Goal: Obtain resource: Obtain resource

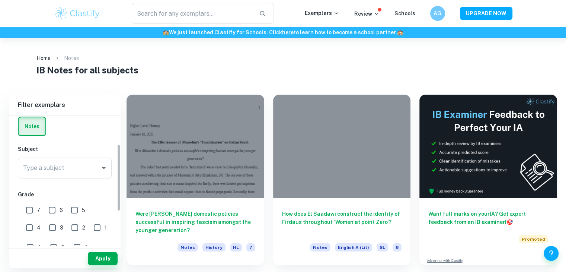
scroll to position [58, 0]
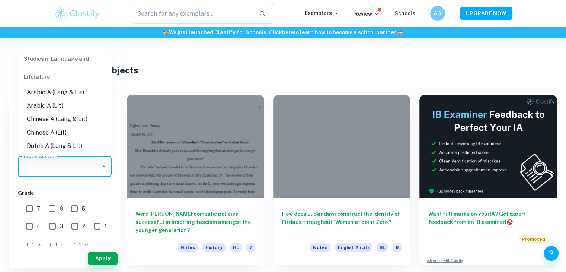
click at [74, 165] on input "Type a subject" at bounding box center [59, 166] width 76 height 14
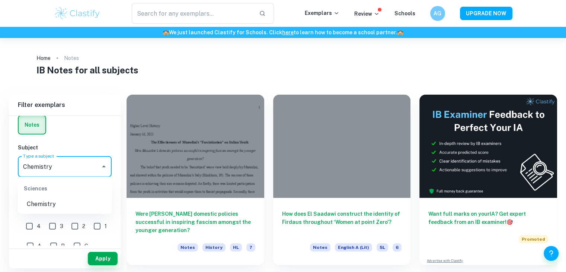
type input "Chemistry"
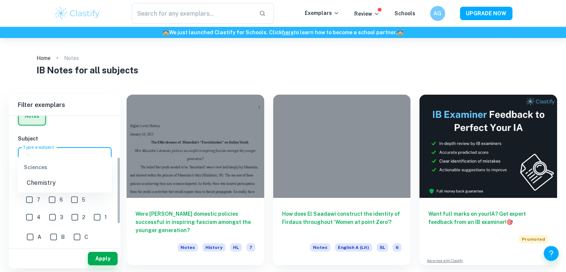
scroll to position [65, 0]
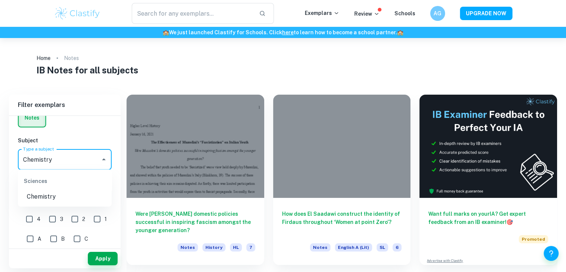
click at [83, 195] on li "Chemistry" at bounding box center [65, 196] width 94 height 13
click at [107, 255] on button "Apply" at bounding box center [103, 258] width 30 height 13
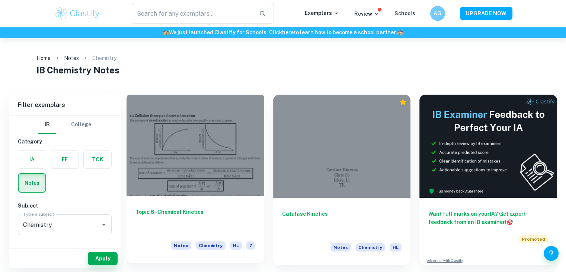
click at [224, 157] on div at bounding box center [196, 144] width 138 height 103
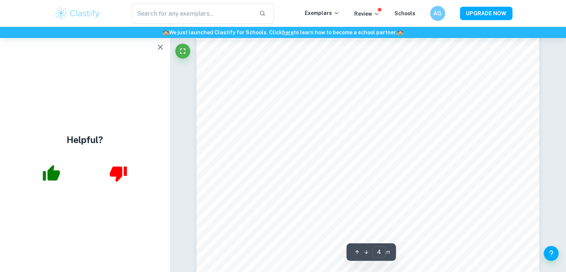
scroll to position [1616, 0]
type input "1"
